Goal: Task Accomplishment & Management: Complete application form

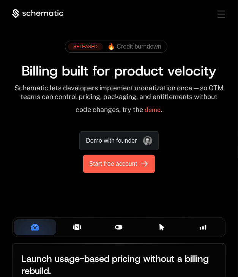
click at [133, 167] on span "Start free account" at bounding box center [113, 164] width 48 height 9
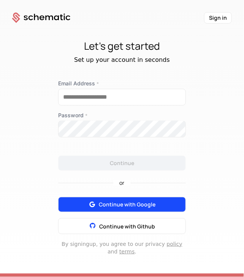
click at [157, 208] on button "Continue with Google" at bounding box center [122, 204] width 128 height 15
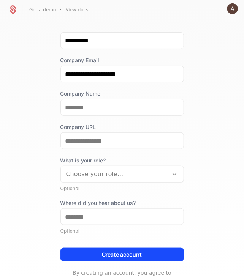
scroll to position [55, 0]
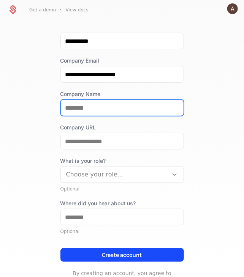
click at [120, 110] on input "Company Name" at bounding box center [122, 108] width 123 height 16
click at [60, 249] on button "Create account" at bounding box center [122, 256] width 124 height 14
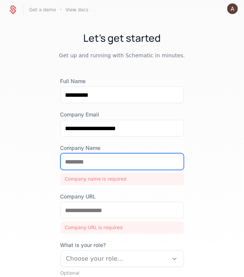
scroll to position [0, 0]
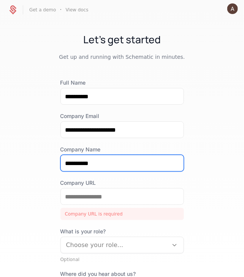
click at [144, 158] on input "*********" at bounding box center [122, 163] width 123 height 16
type input "*"
type input "**********"
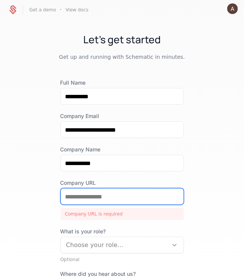
click at [88, 190] on input "Company URL" at bounding box center [122, 197] width 123 height 16
type input "*"
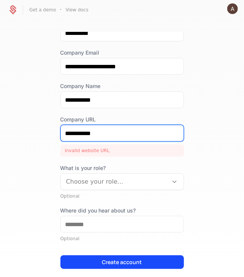
scroll to position [93, 0]
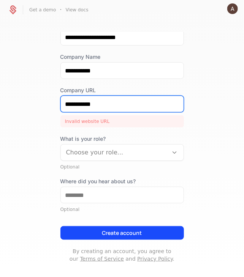
type input "**********"
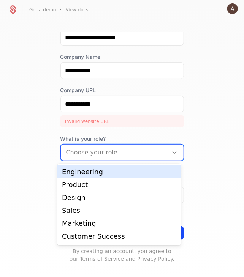
click at [119, 152] on div at bounding box center [114, 152] width 97 height 11
click at [110, 169] on div "Engineering" at bounding box center [119, 172] width 114 height 7
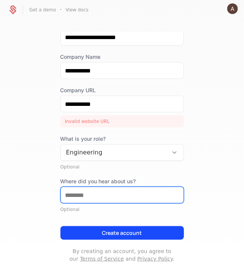
click at [64, 198] on input "Where did you hear about us?" at bounding box center [122, 195] width 123 height 16
type input "*****"
click at [60, 227] on button "Create account" at bounding box center [122, 234] width 124 height 14
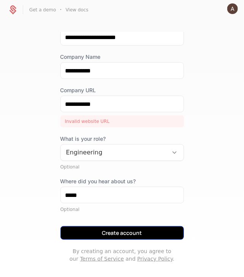
click at [69, 228] on button "Create account" at bounding box center [122, 234] width 124 height 14
click at [80, 237] on button "Create account" at bounding box center [122, 234] width 124 height 14
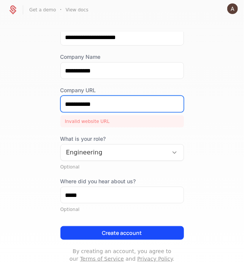
click at [114, 105] on input "**********" at bounding box center [122, 104] width 123 height 16
type input "*"
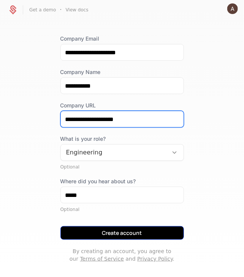
type input "**********"
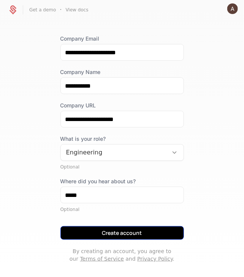
click at [97, 235] on button "Create account" at bounding box center [122, 234] width 124 height 14
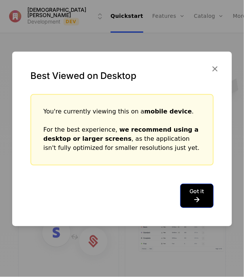
click at [206, 195] on button "Got it" at bounding box center [196, 196] width 33 height 24
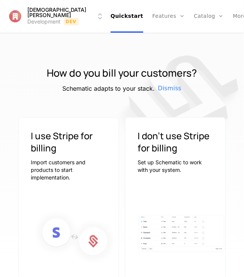
click at [90, 102] on img at bounding box center [185, 102] width 208 height 208
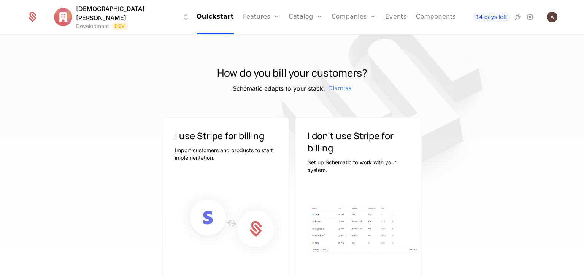
click at [206, 150] on p "Import customers and products to start implementation." at bounding box center [225, 154] width 101 height 15
click at [216, 177] on div "I use Stripe for billing Import customers and products to start implementation.…" at bounding box center [225, 214] width 127 height 194
click at [235, 189] on img at bounding box center [232, 223] width 114 height 77
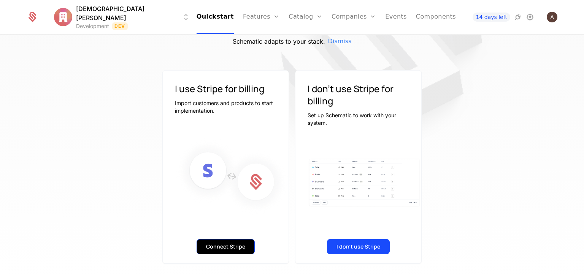
click at [214, 241] on button "Connect Stripe" at bounding box center [226, 246] width 58 height 15
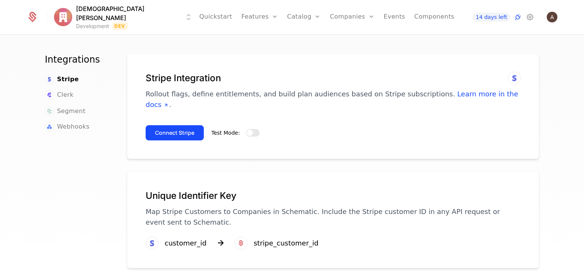
click at [244, 128] on div "Test Mode:" at bounding box center [235, 132] width 48 height 9
click at [244, 129] on button "Test Mode:" at bounding box center [253, 133] width 14 height 8
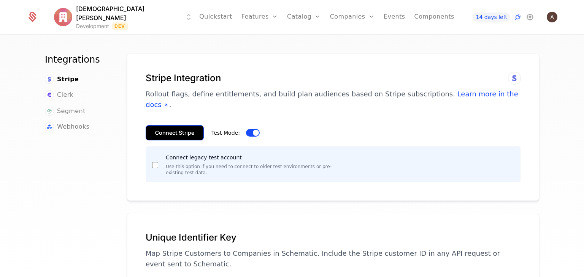
click at [169, 125] on button "Connect Stripe" at bounding box center [175, 132] width 58 height 15
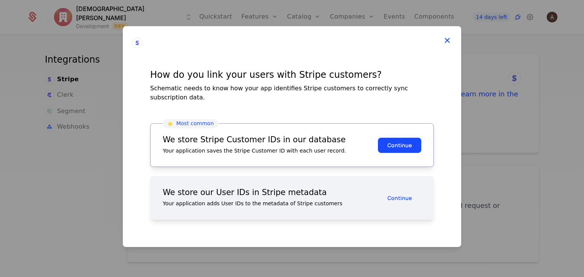
click at [448, 44] on icon at bounding box center [447, 40] width 10 height 10
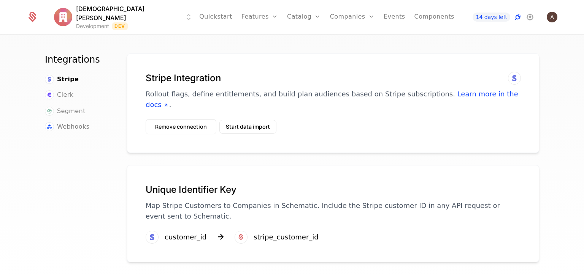
click at [520, 17] on icon at bounding box center [517, 17] width 9 height 9
click at [168, 119] on button "Remove connection" at bounding box center [181, 126] width 71 height 15
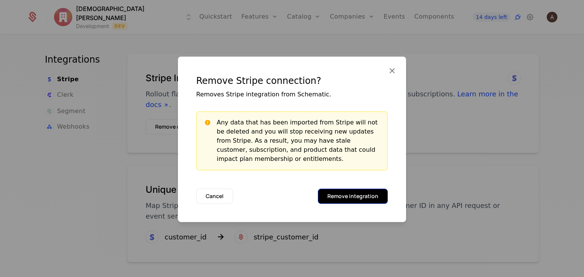
click at [357, 196] on button "Remove integration" at bounding box center [353, 196] width 70 height 15
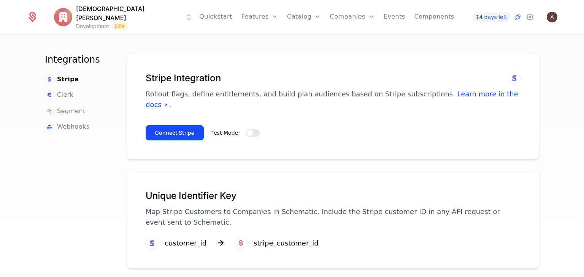
click at [247, 129] on button "Test Mode:" at bounding box center [253, 133] width 14 height 8
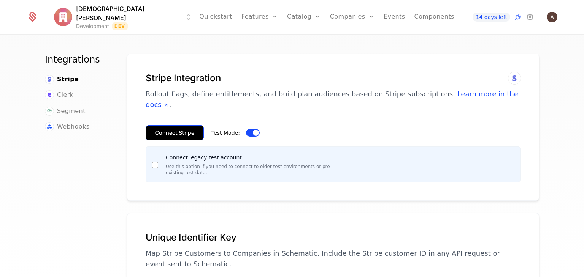
click at [192, 125] on button "Connect Stripe" at bounding box center [175, 132] width 58 height 15
